Goal: Check status: Check status

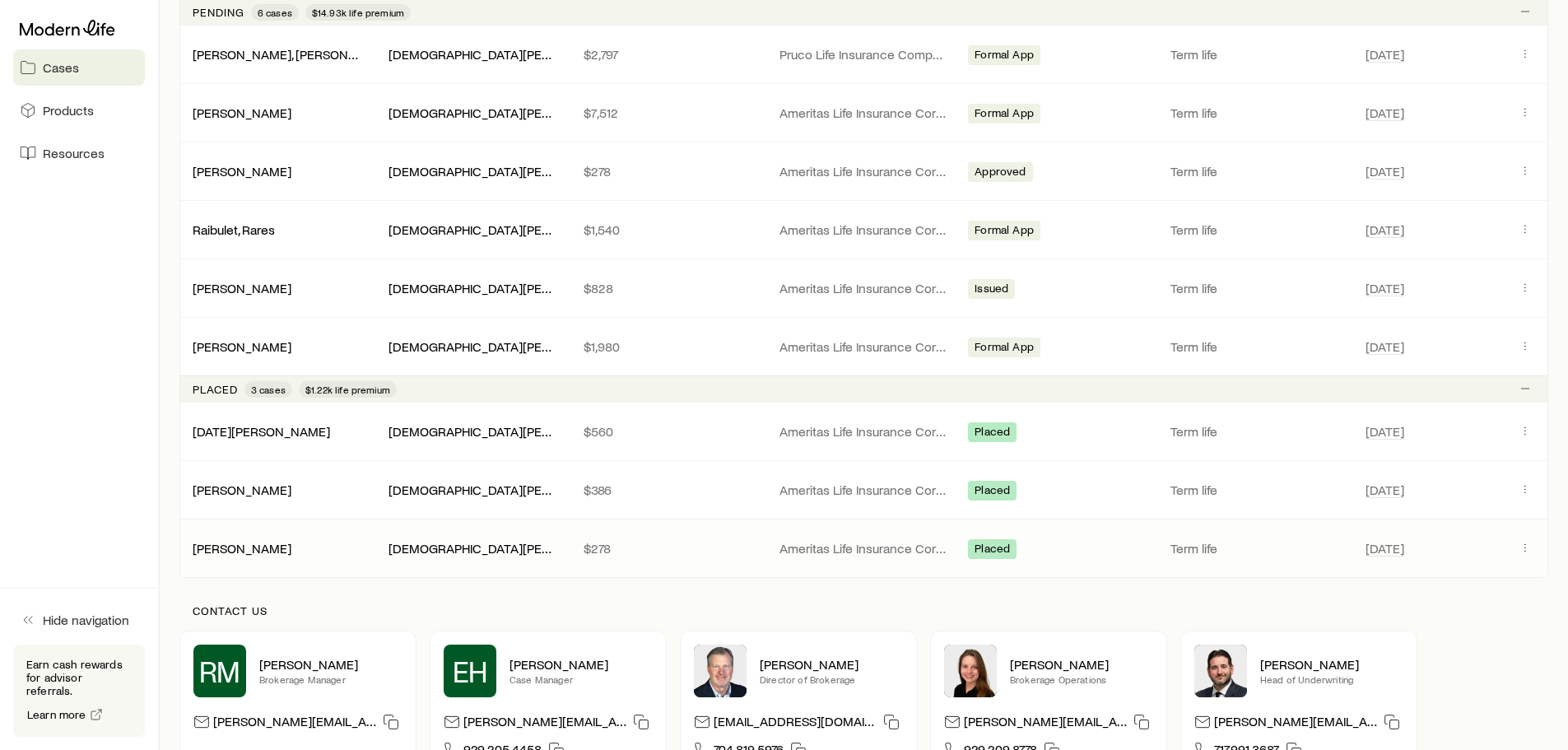
scroll to position [823, 0]
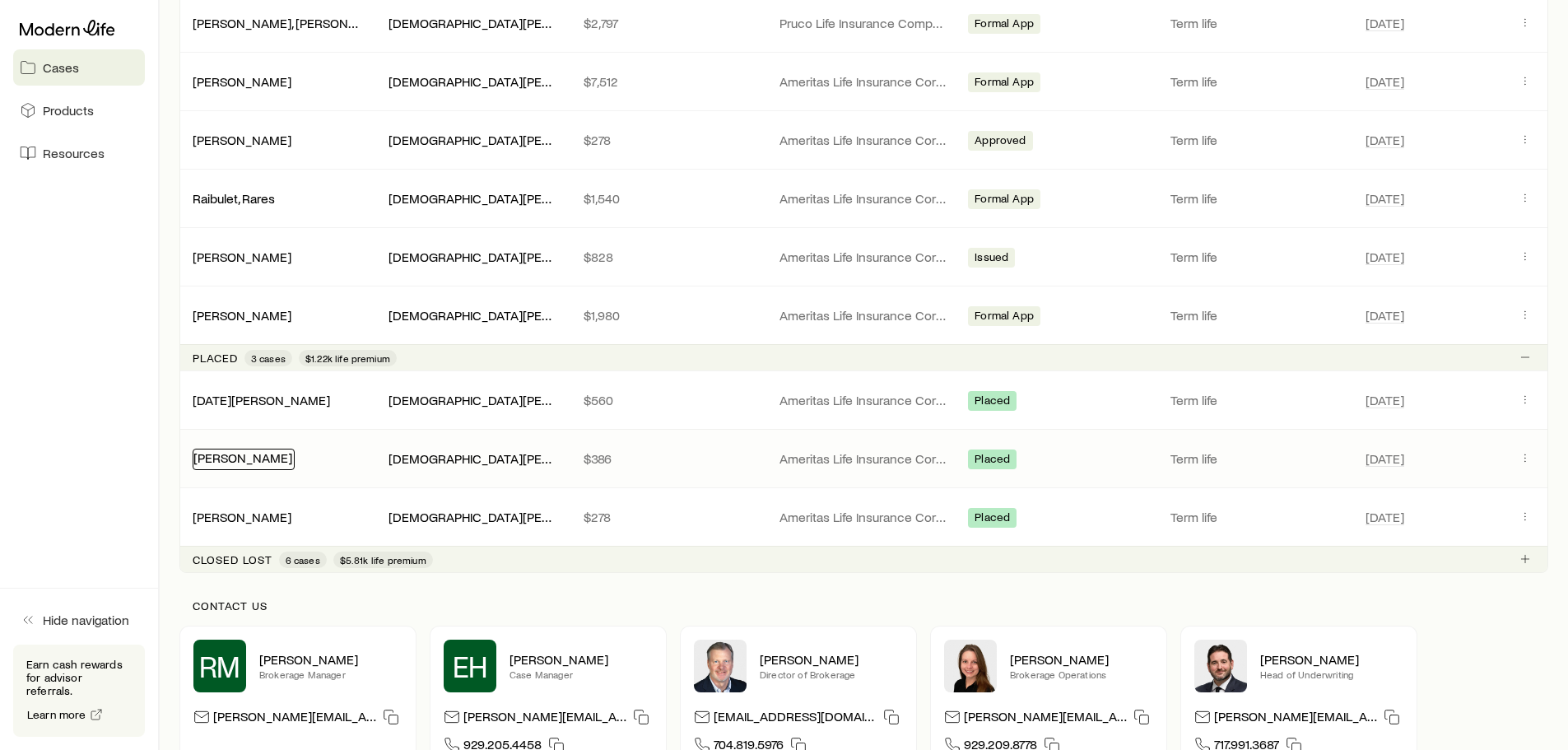
click at [247, 463] on link "[PERSON_NAME]" at bounding box center [242, 457] width 99 height 16
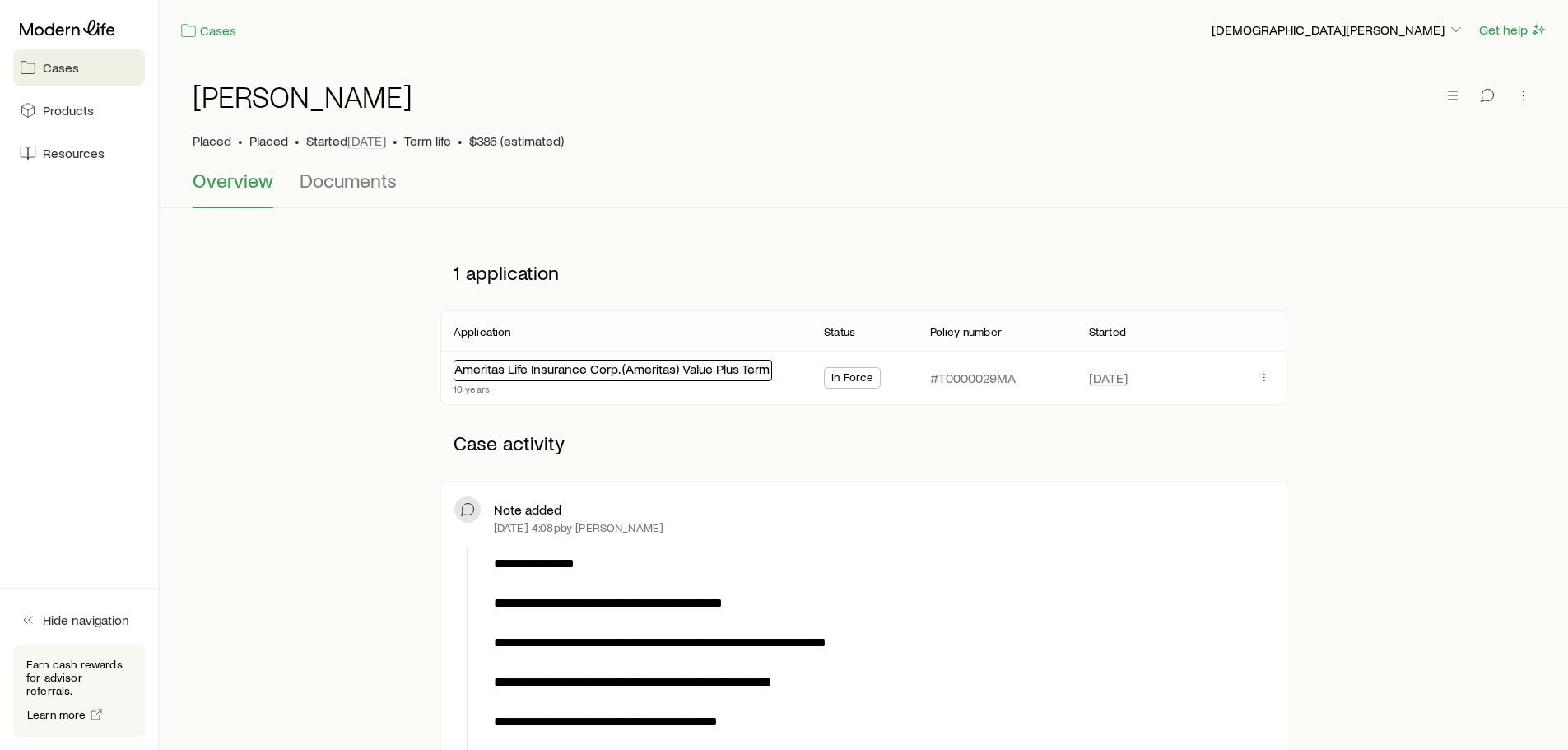
click at [577, 375] on link "Ameritas Life Insurance Corp. (Ameritas) Value Plus Term" at bounding box center [612, 368] width 315 height 16
